Goal: Browse casually: Explore the website without a specific task or goal

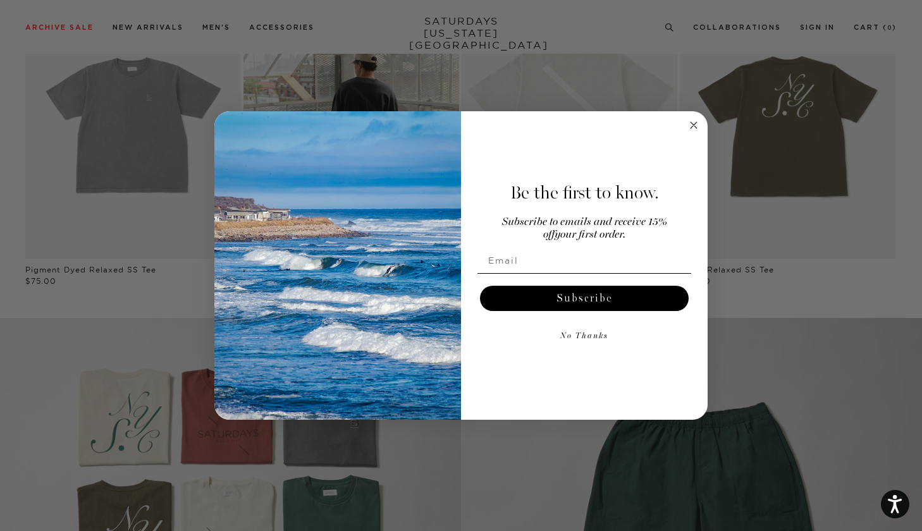
scroll to position [741, 0]
click at [695, 122] on circle "Close dialog" at bounding box center [694, 125] width 15 height 15
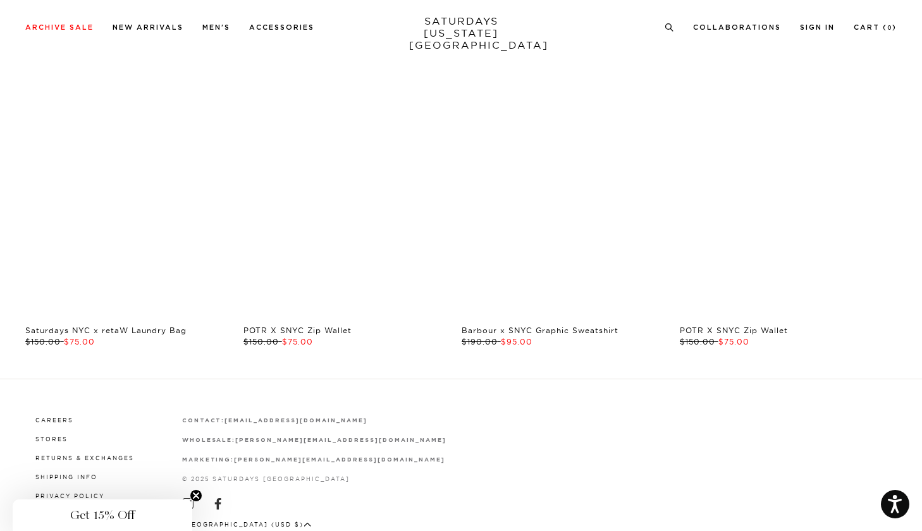
scroll to position [2473, 0]
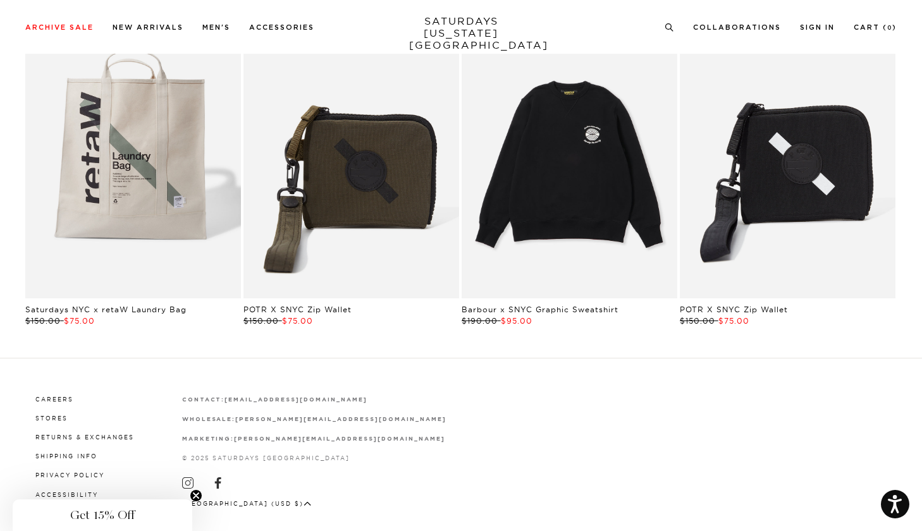
click at [599, 155] on link "Black | Barbour International x SNYC Graphic Sweatshirt | Saturdays NYC" at bounding box center [570, 162] width 216 height 269
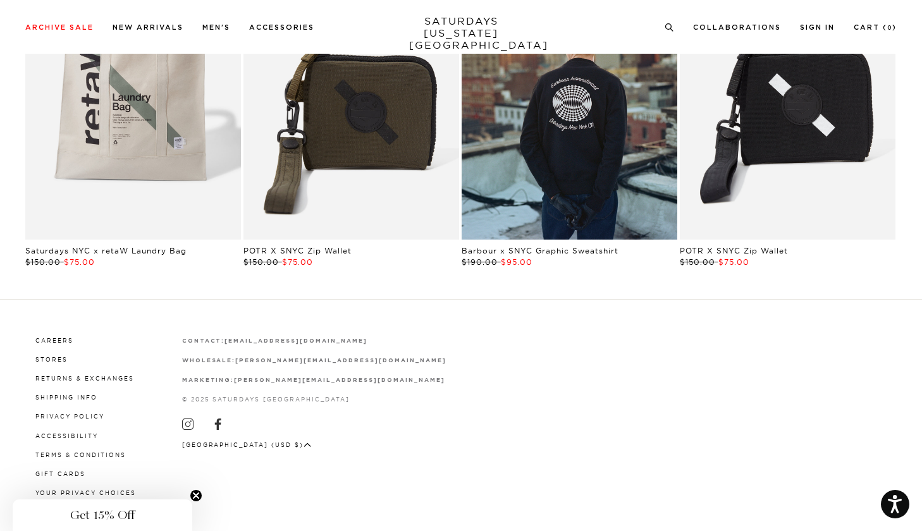
scroll to position [2531, 0]
click at [194, 495] on circle "Close teaser" at bounding box center [196, 496] width 12 height 12
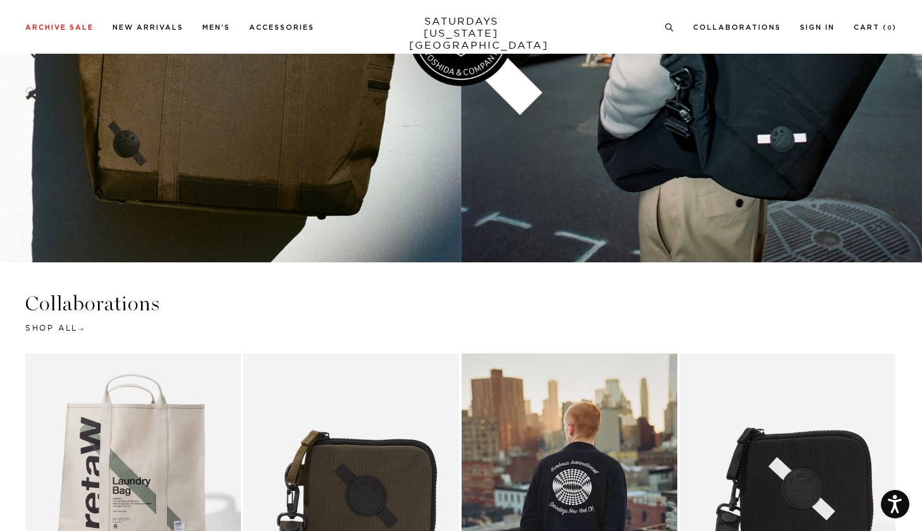
scroll to position [2002, 0]
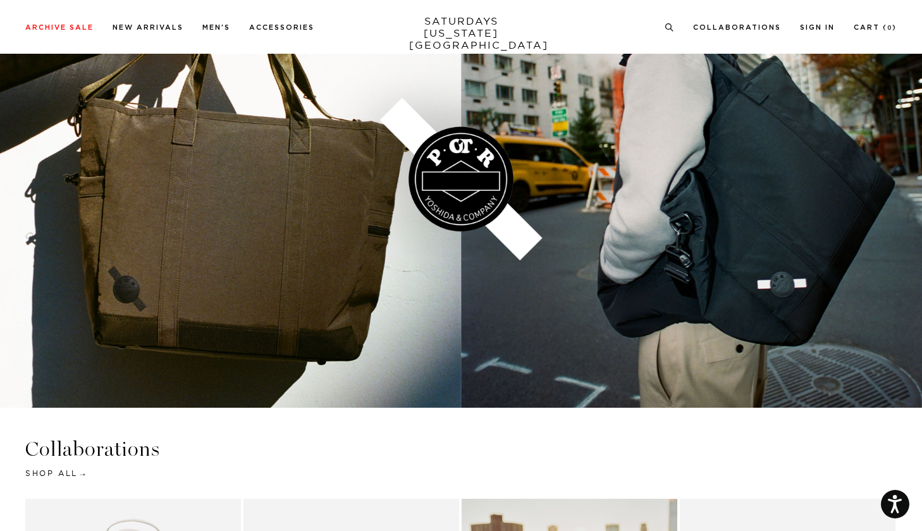
click at [61, 473] on link "Shop All" at bounding box center [54, 473] width 58 height 9
click at [435, 190] on link at bounding box center [461, 179] width 922 height 458
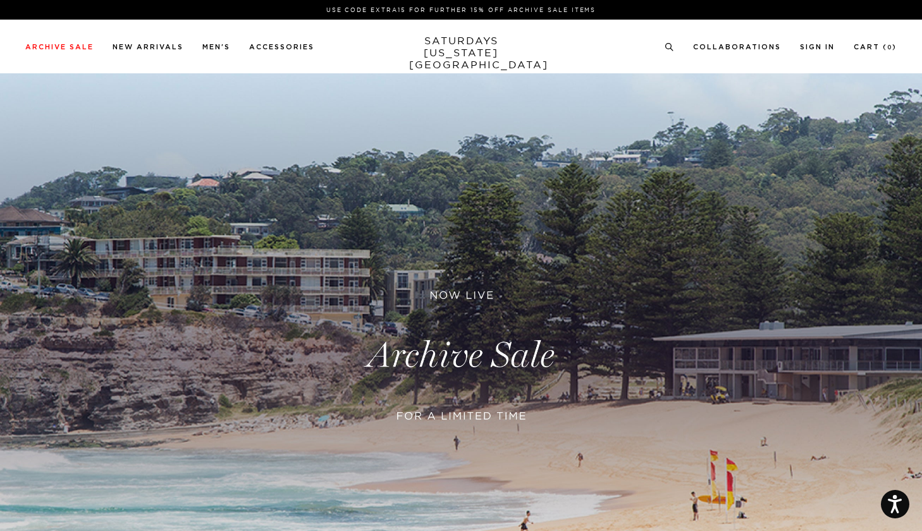
scroll to position [0, 0]
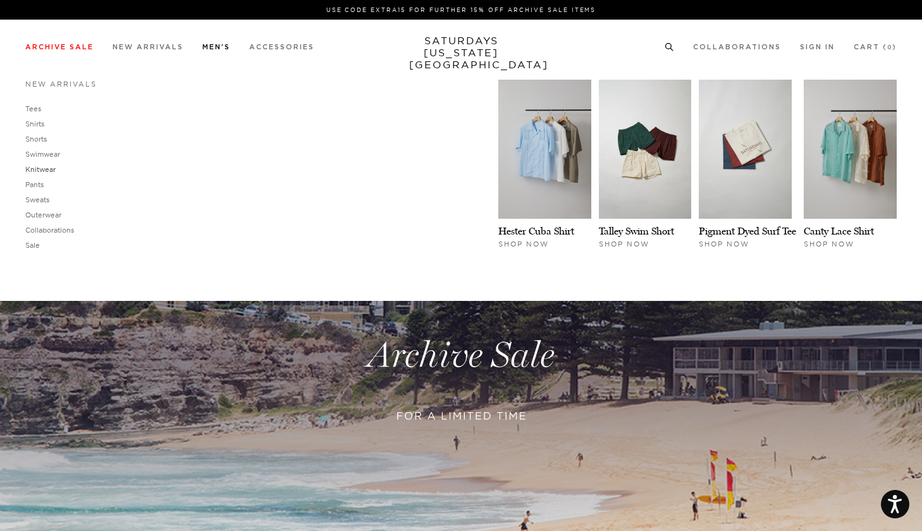
click at [50, 168] on link "Knitwear" at bounding box center [40, 169] width 30 height 9
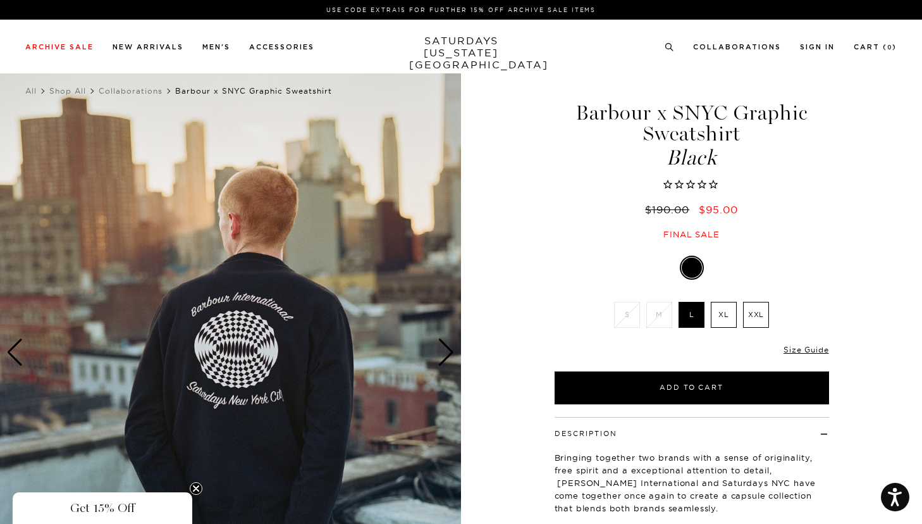
click at [246, 339] on img at bounding box center [230, 352] width 461 height 576
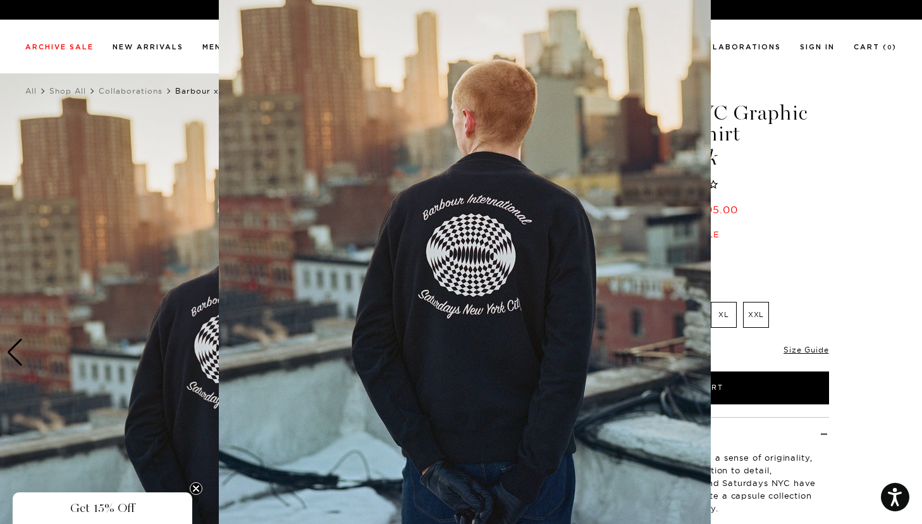
scroll to position [65, 0]
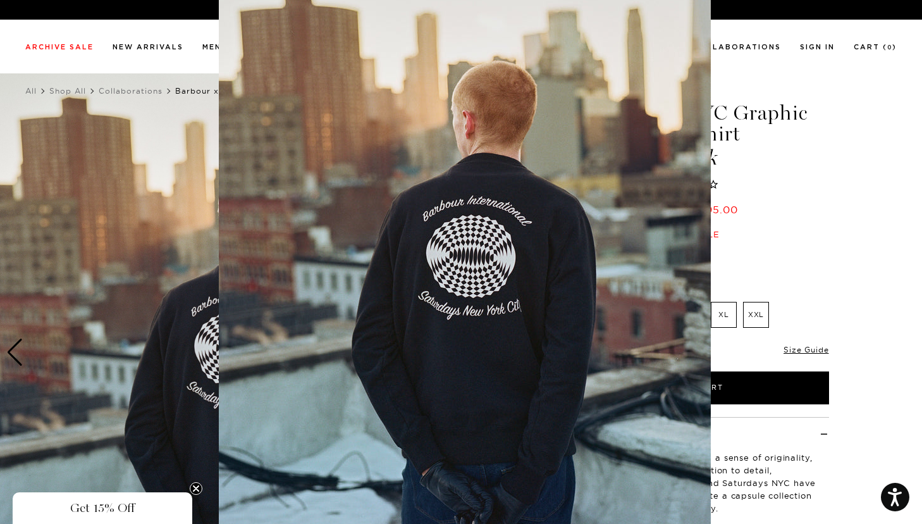
click at [264, 287] on img at bounding box center [465, 259] width 492 height 648
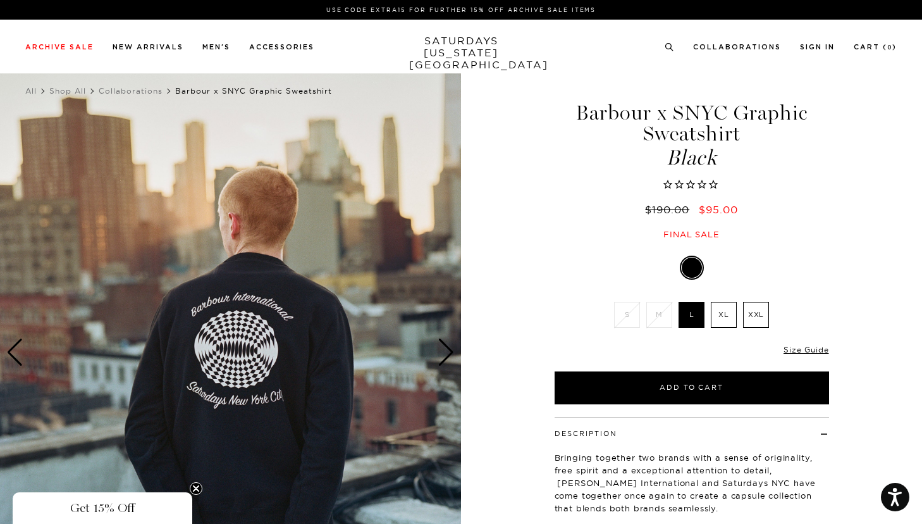
scroll to position [0, 0]
click at [447, 345] on div "Next slide" at bounding box center [446, 352] width 17 height 28
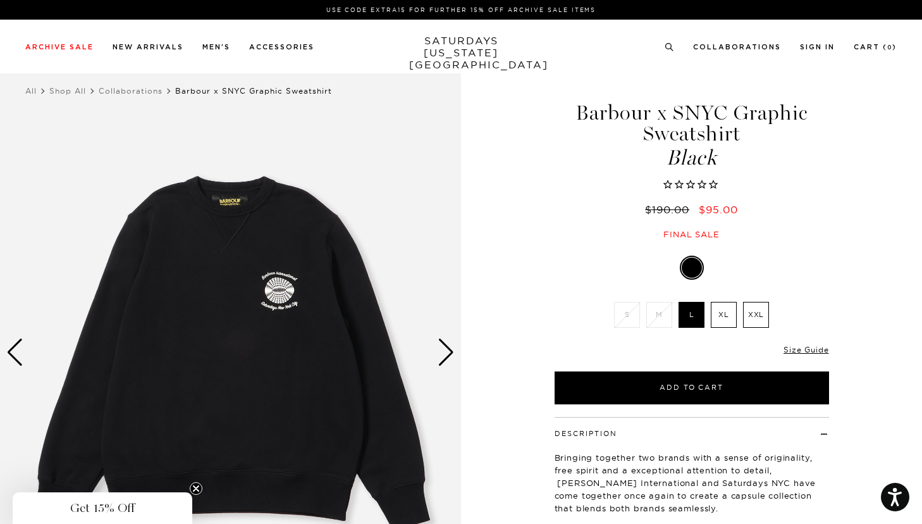
click at [447, 345] on div "Next slide" at bounding box center [446, 352] width 17 height 28
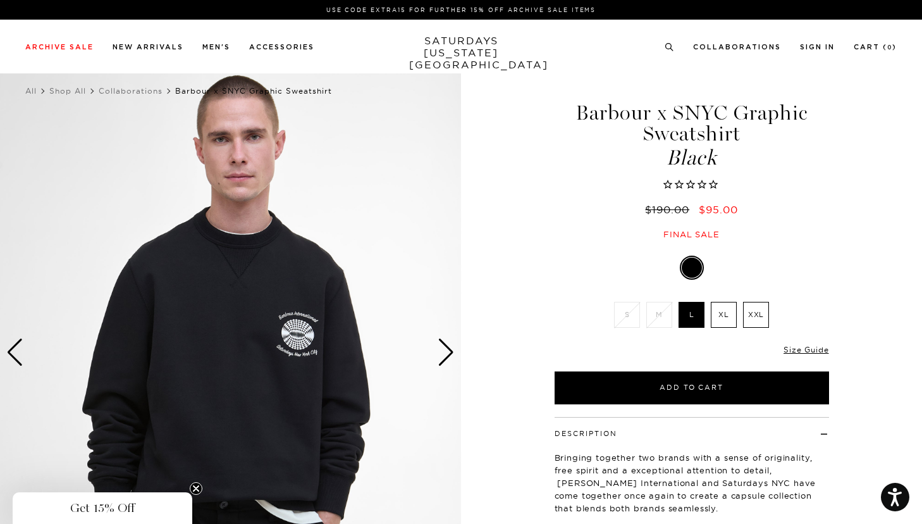
click at [443, 350] on div "Next slide" at bounding box center [446, 352] width 17 height 28
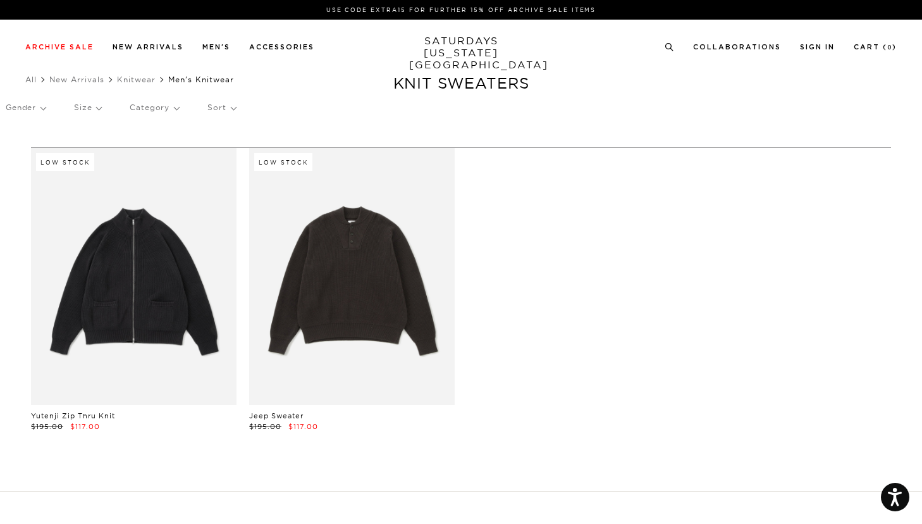
scroll to position [18, 0]
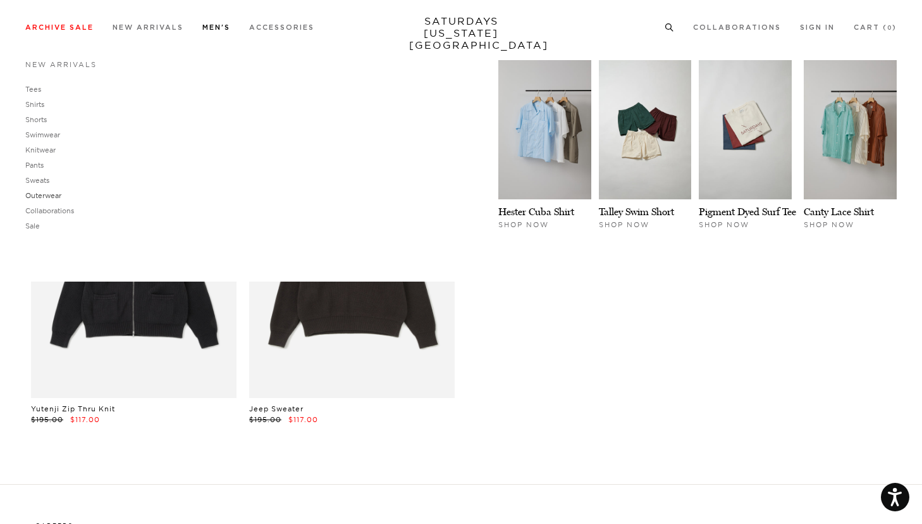
click at [35, 194] on link "Outerwear" at bounding box center [43, 195] width 36 height 9
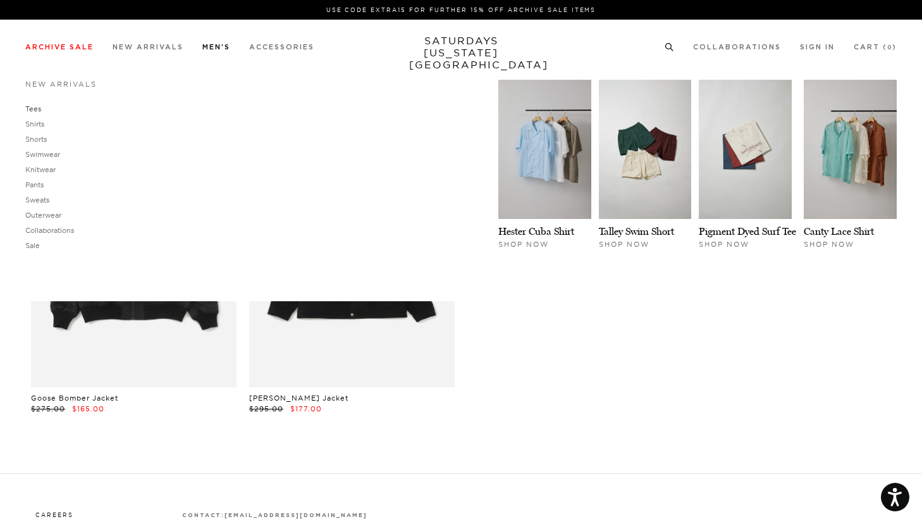
click at [34, 110] on link "Tees" at bounding box center [33, 108] width 16 height 9
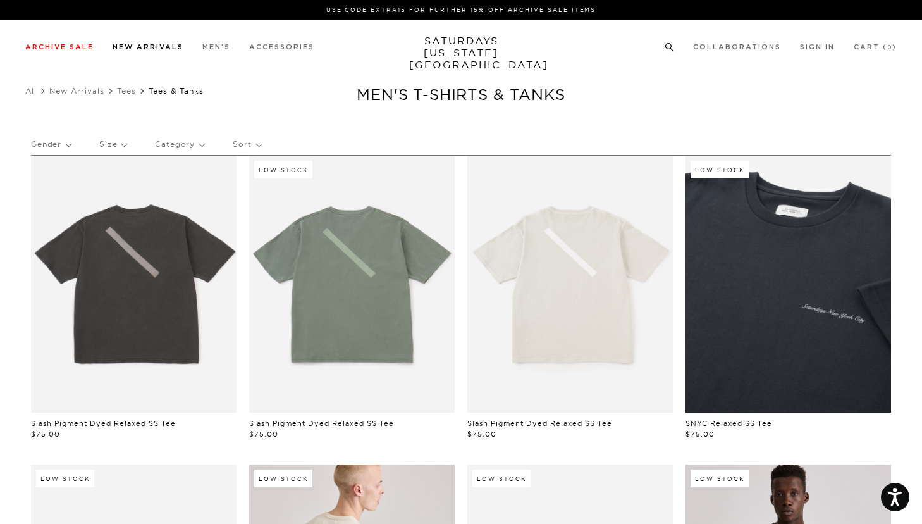
click at [136, 46] on link "New Arrivals" at bounding box center [148, 47] width 71 height 7
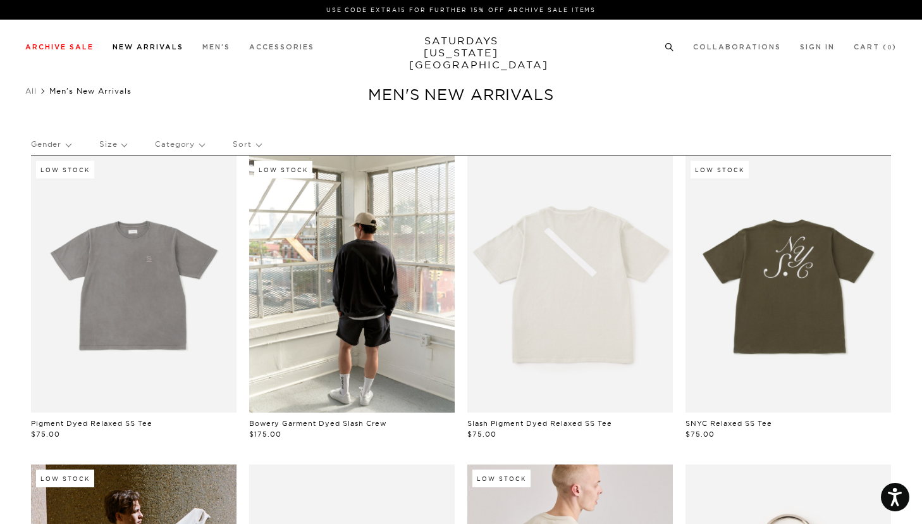
click at [160, 45] on link "New Arrivals" at bounding box center [148, 47] width 71 height 7
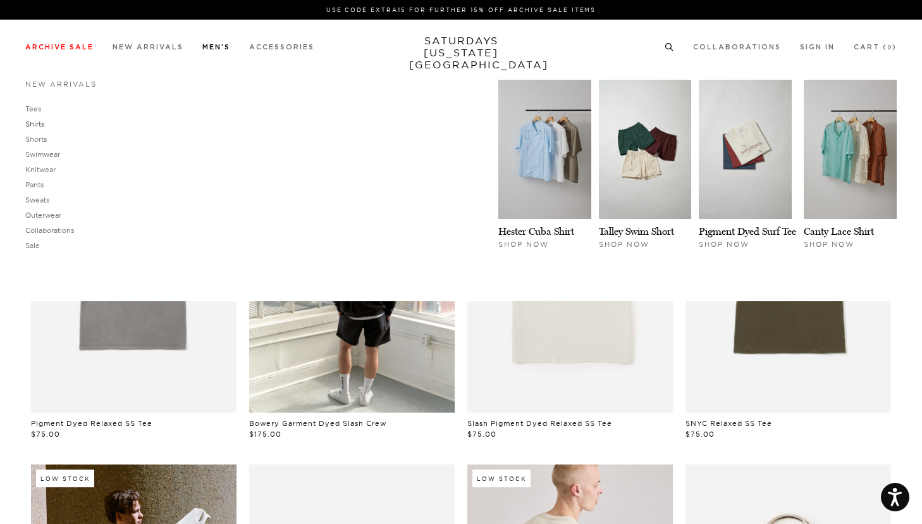
click at [35, 123] on link "Shirts" at bounding box center [34, 124] width 19 height 9
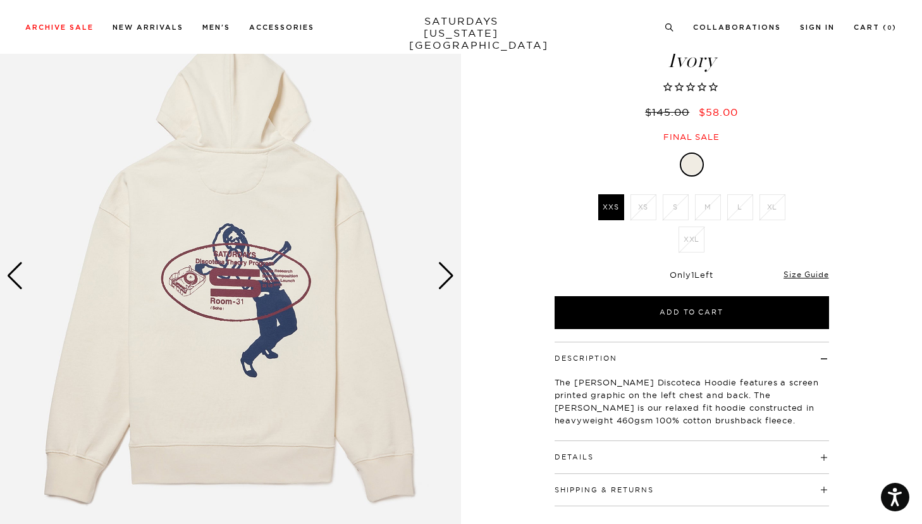
scroll to position [98, 0]
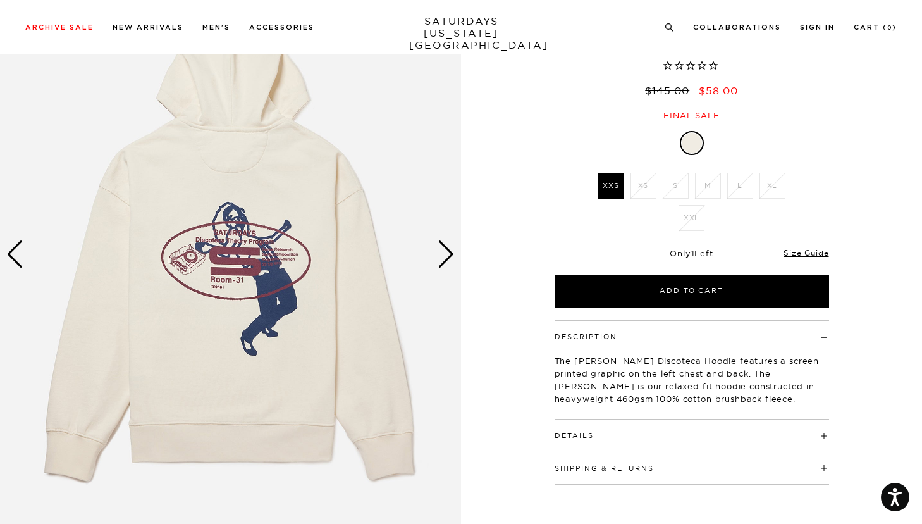
click at [452, 256] on div "Next slide" at bounding box center [446, 254] width 17 height 28
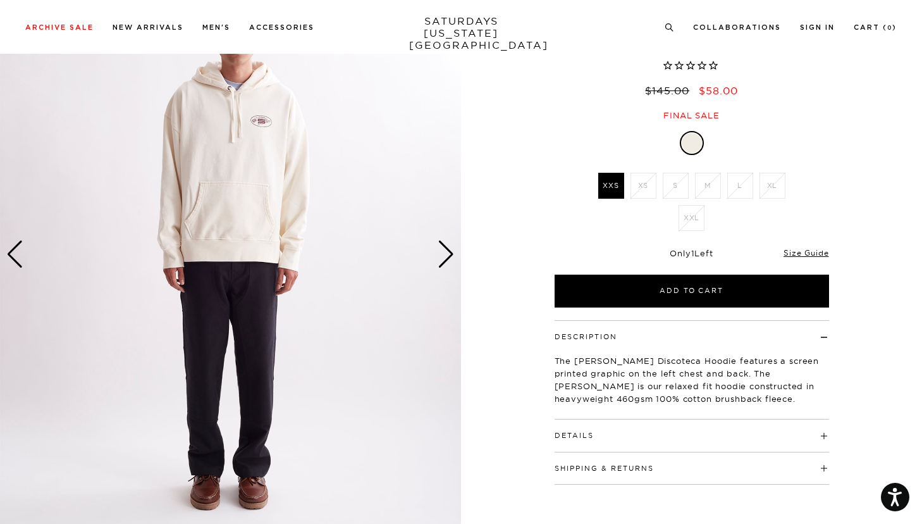
click at [452, 256] on div "Next slide" at bounding box center [446, 254] width 17 height 28
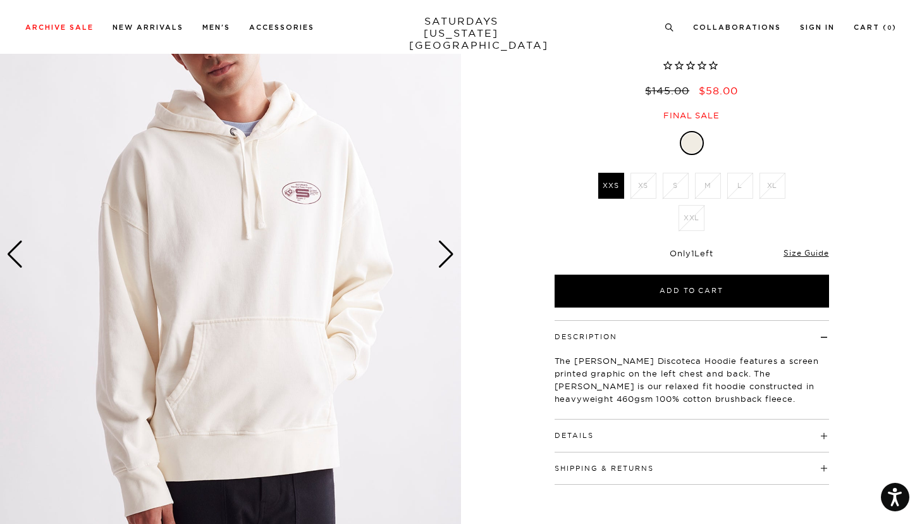
click at [452, 256] on div "Next slide" at bounding box center [446, 254] width 17 height 28
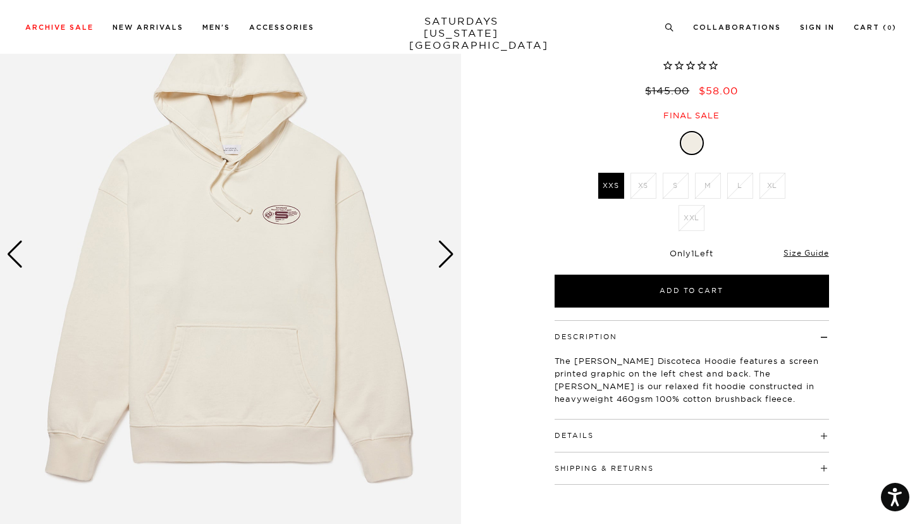
click at [452, 256] on div "Next slide" at bounding box center [446, 254] width 17 height 28
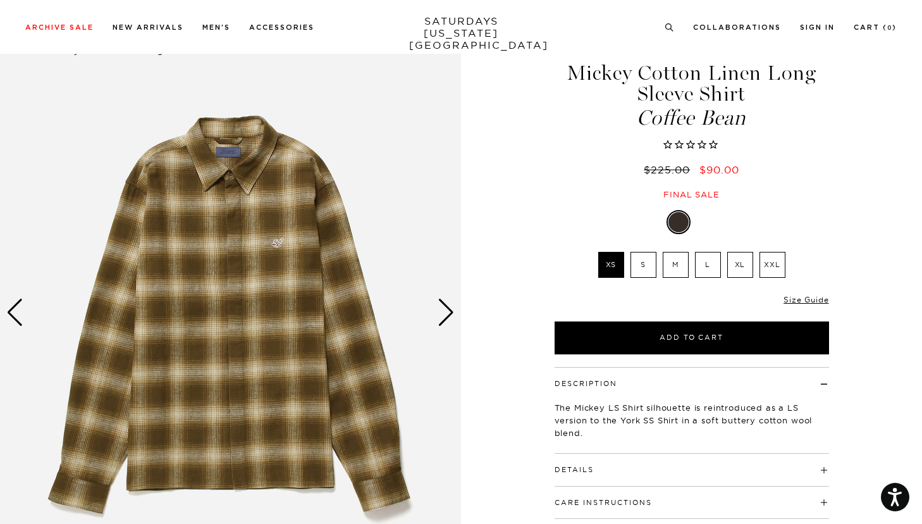
scroll to position [43, 0]
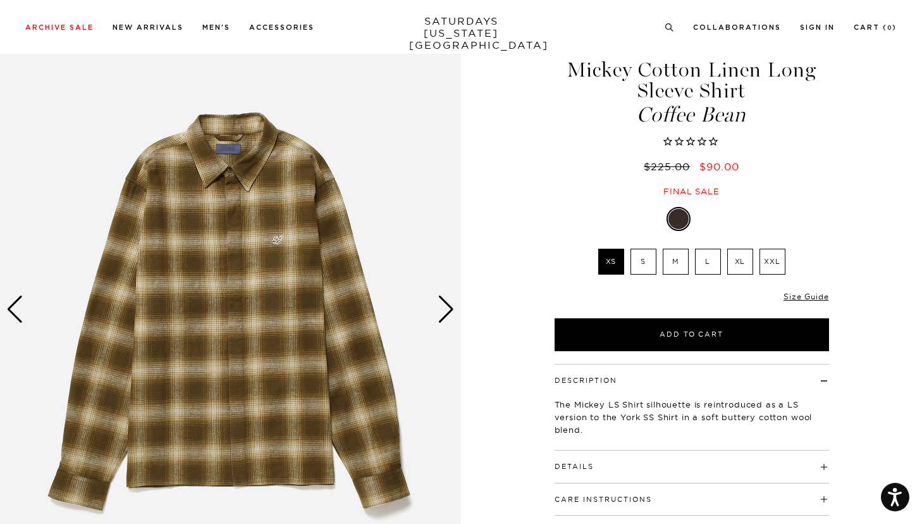
click at [448, 304] on div "Next slide" at bounding box center [446, 309] width 17 height 28
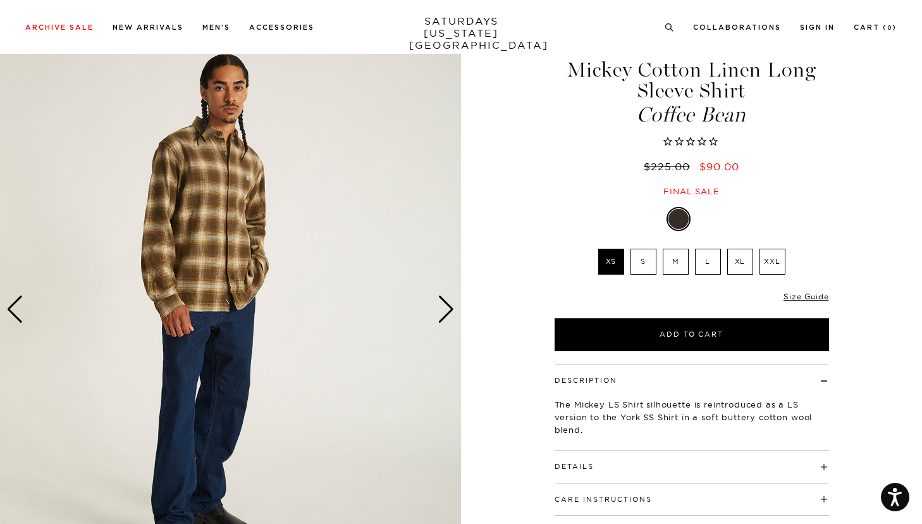
click at [448, 304] on div "Next slide" at bounding box center [446, 309] width 17 height 28
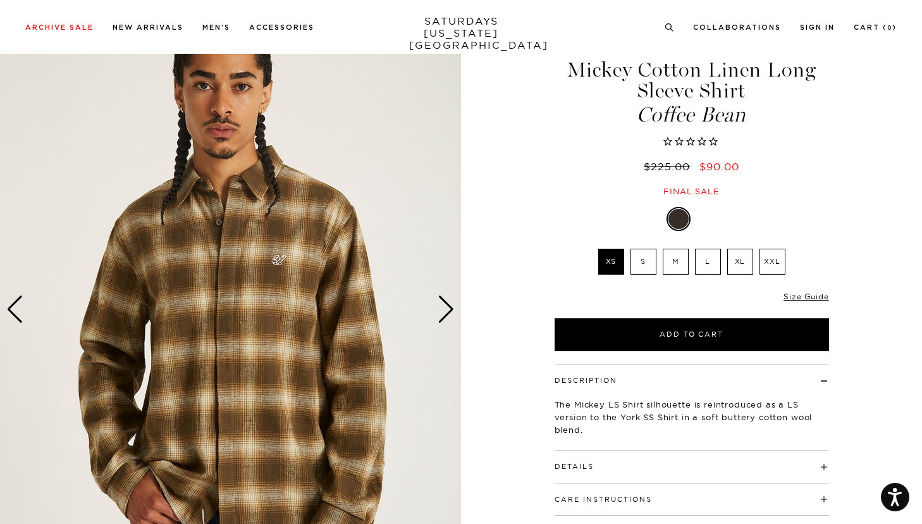
click at [448, 304] on div "Next slide" at bounding box center [446, 309] width 17 height 28
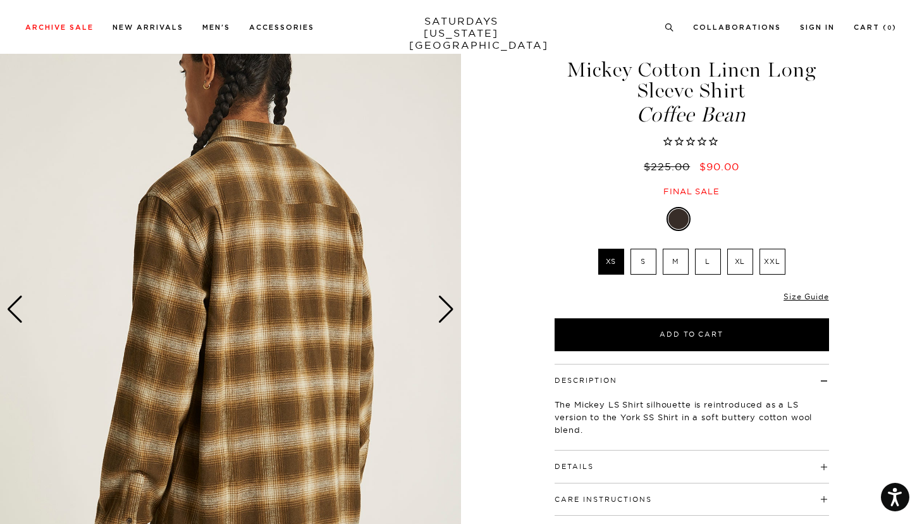
click at [448, 304] on div "Next slide" at bounding box center [446, 309] width 17 height 28
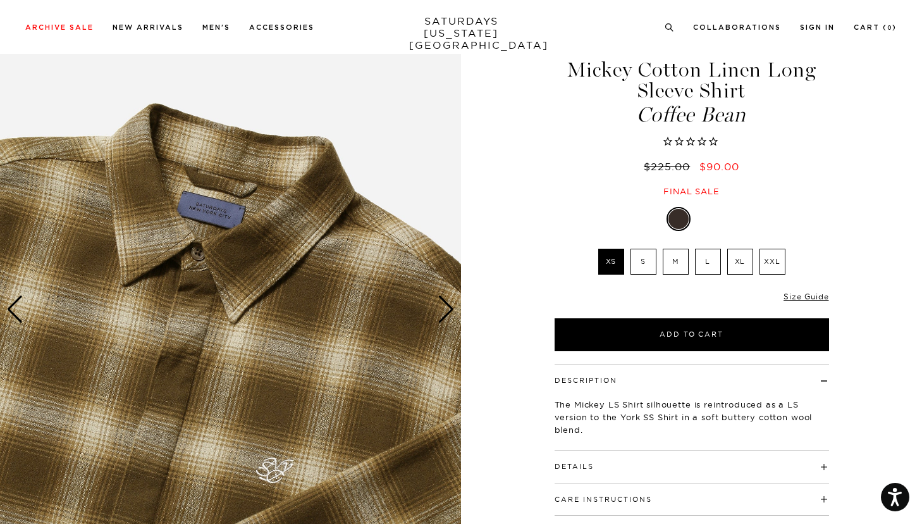
click at [448, 304] on div "Next slide" at bounding box center [446, 309] width 17 height 28
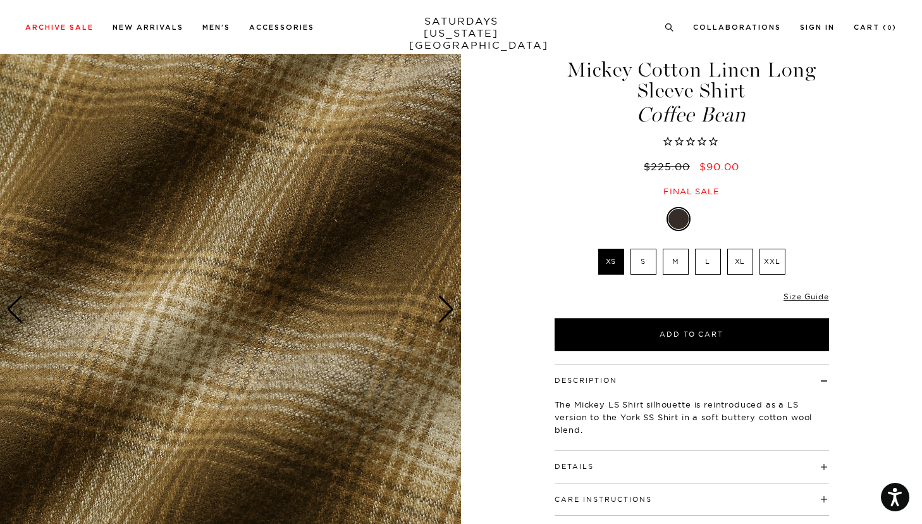
click at [448, 304] on div "Next slide" at bounding box center [446, 309] width 17 height 28
